Goal: Navigation & Orientation: Go to known website

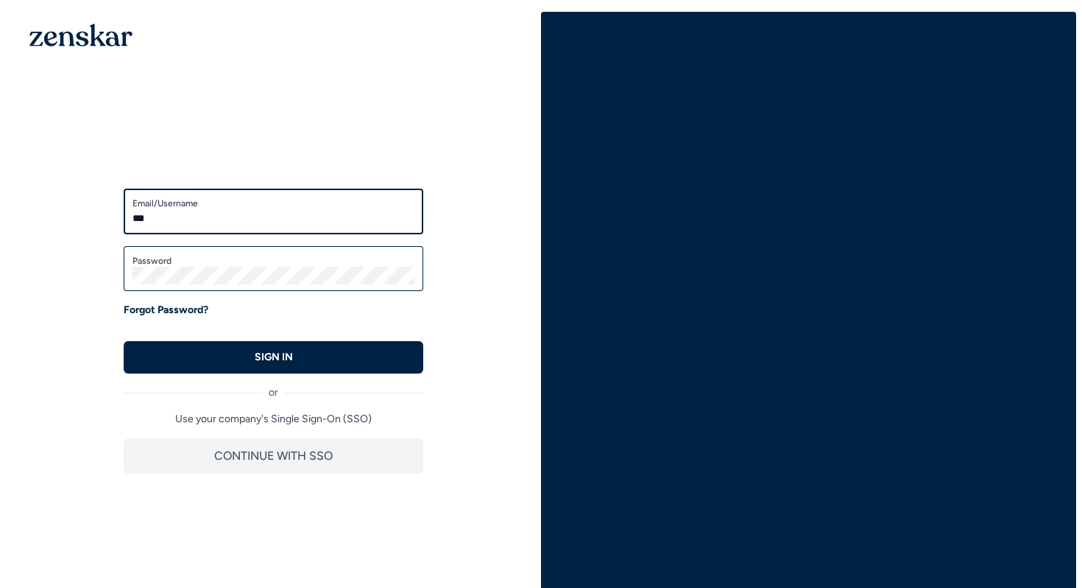
type input "**********"
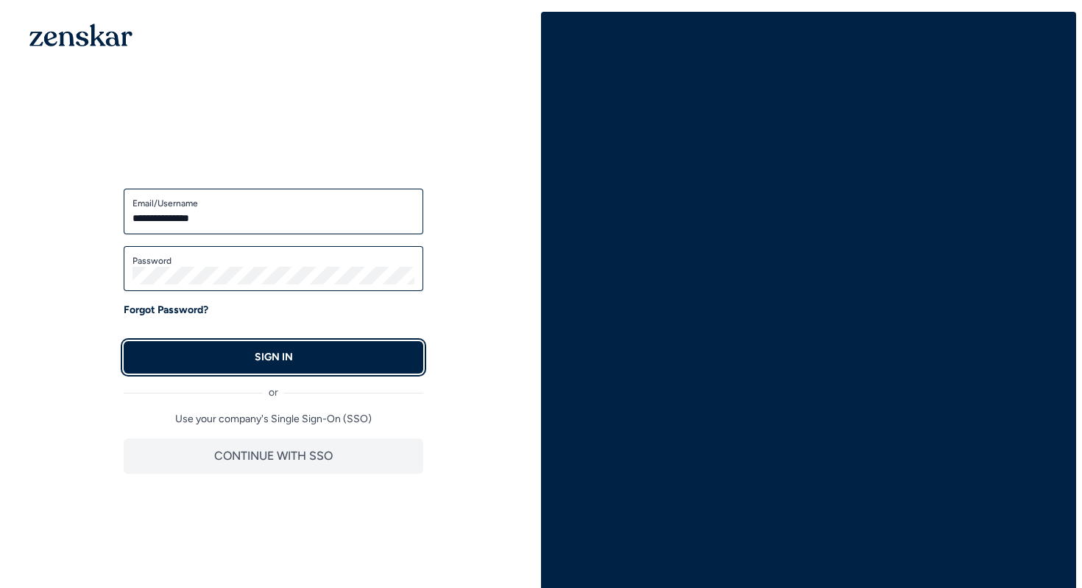
click at [292, 357] on p "SIGN IN" at bounding box center [274, 357] width 38 height 15
